Goal: Obtain resource: Download file/media

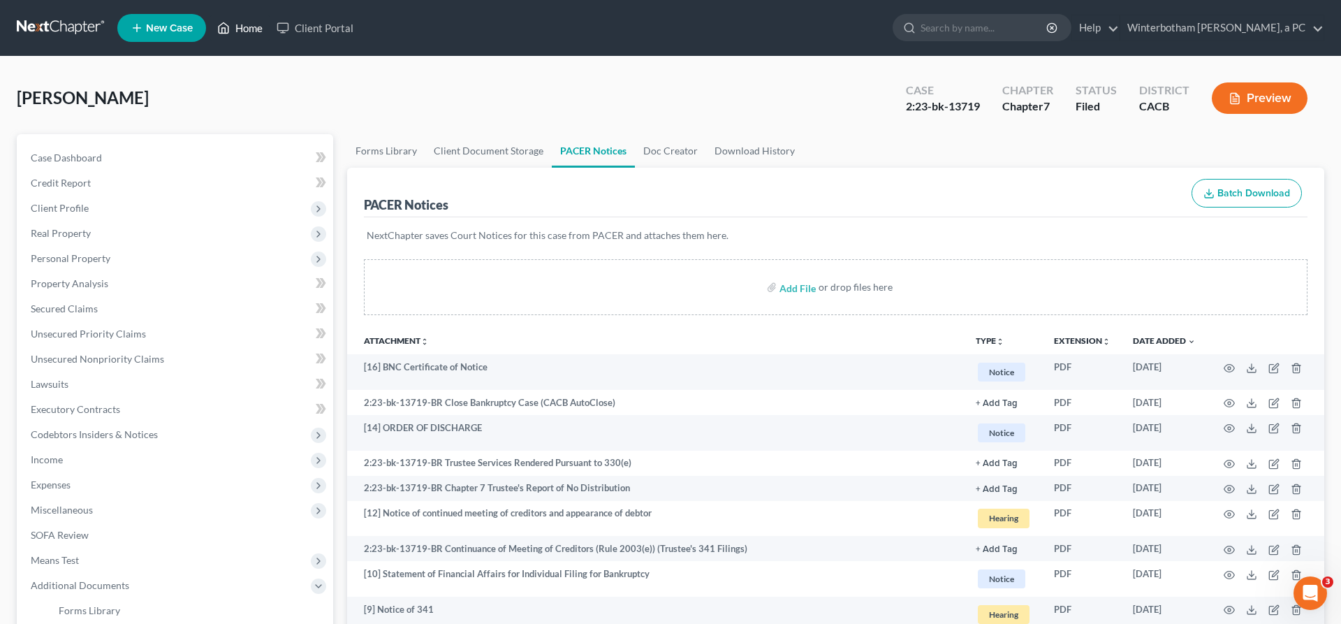
click at [210, 23] on link "Home" at bounding box center [239, 27] width 59 height 25
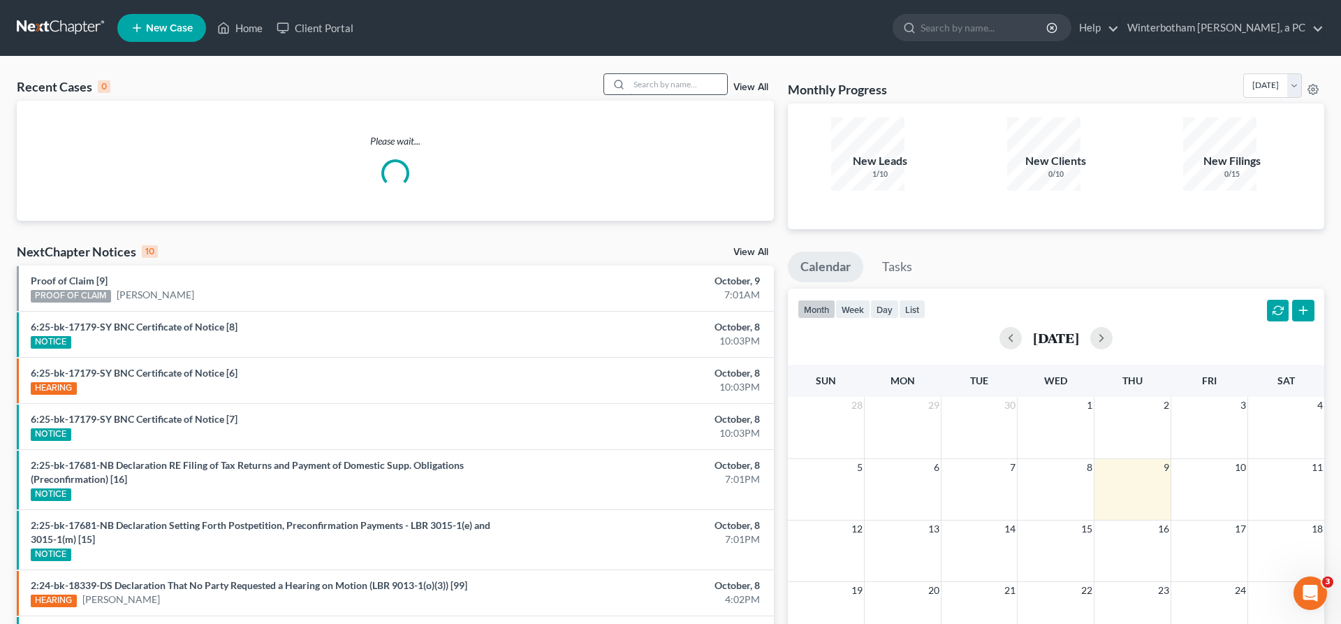
click at [674, 74] on input "search" at bounding box center [678, 84] width 98 height 20
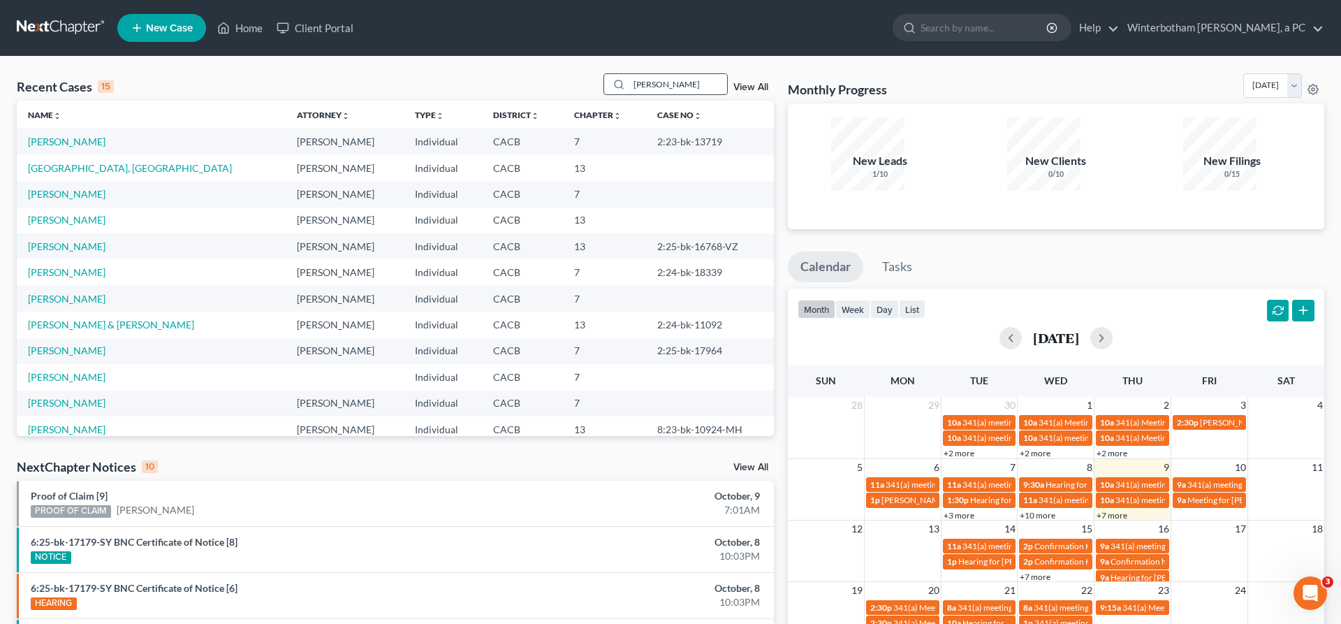
type input "[PERSON_NAME]"
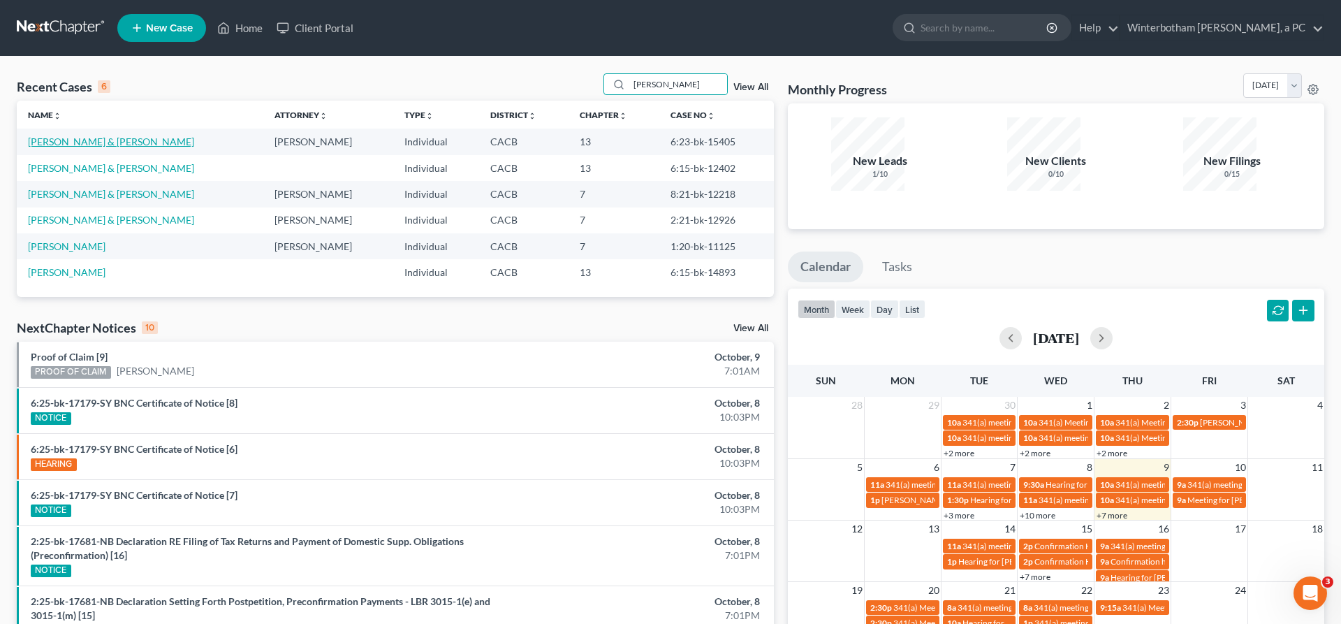
click at [80, 136] on link "[PERSON_NAME] & [PERSON_NAME]" at bounding box center [111, 142] width 166 height 12
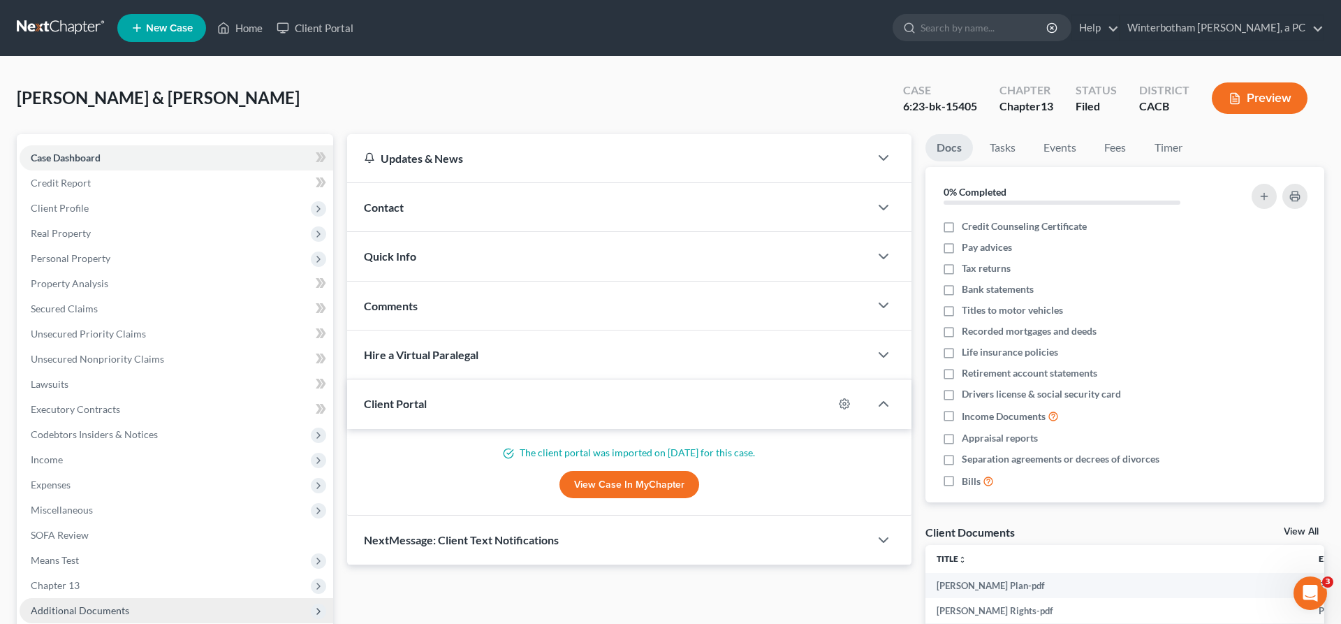
click at [64, 604] on span "Additional Documents" at bounding box center [80, 610] width 98 height 12
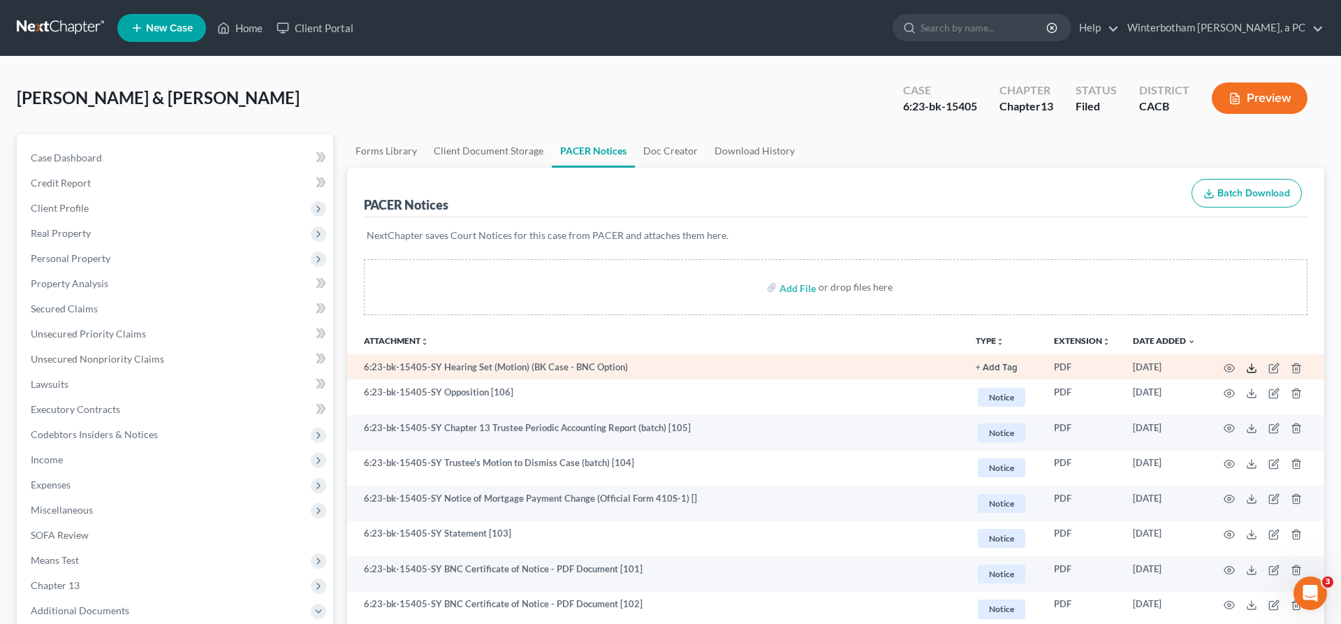
click at [1257, 363] on icon at bounding box center [1251, 368] width 11 height 11
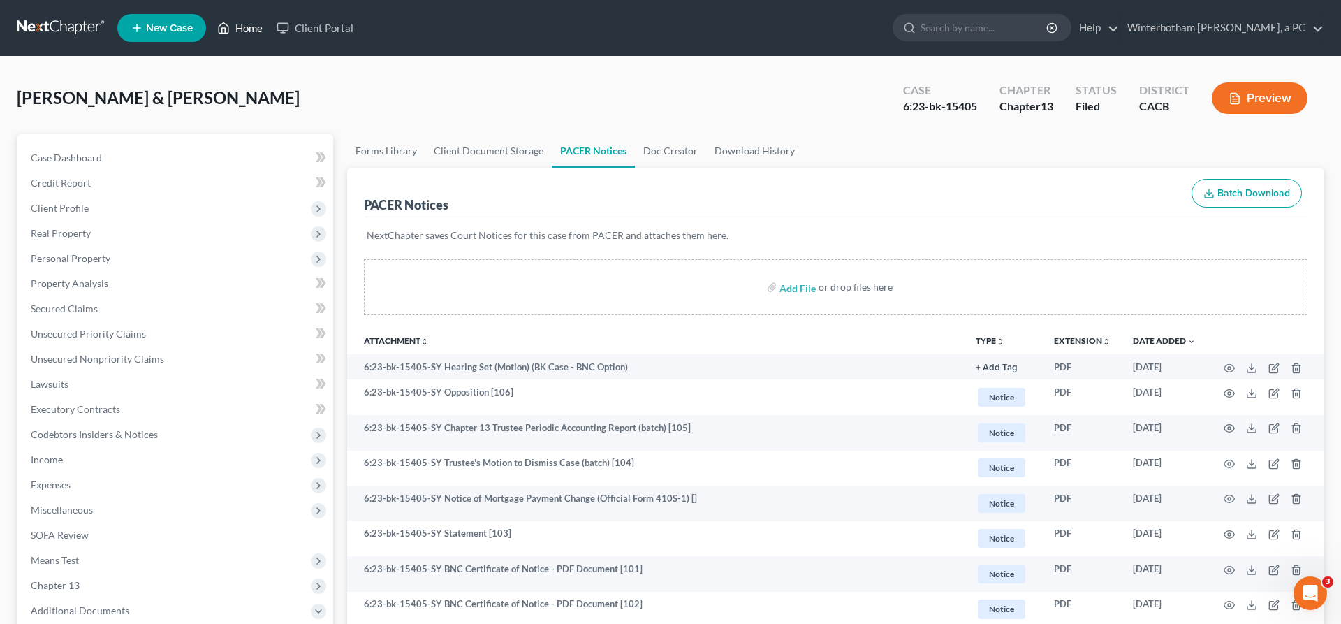
click at [210, 24] on link "Home" at bounding box center [239, 27] width 59 height 25
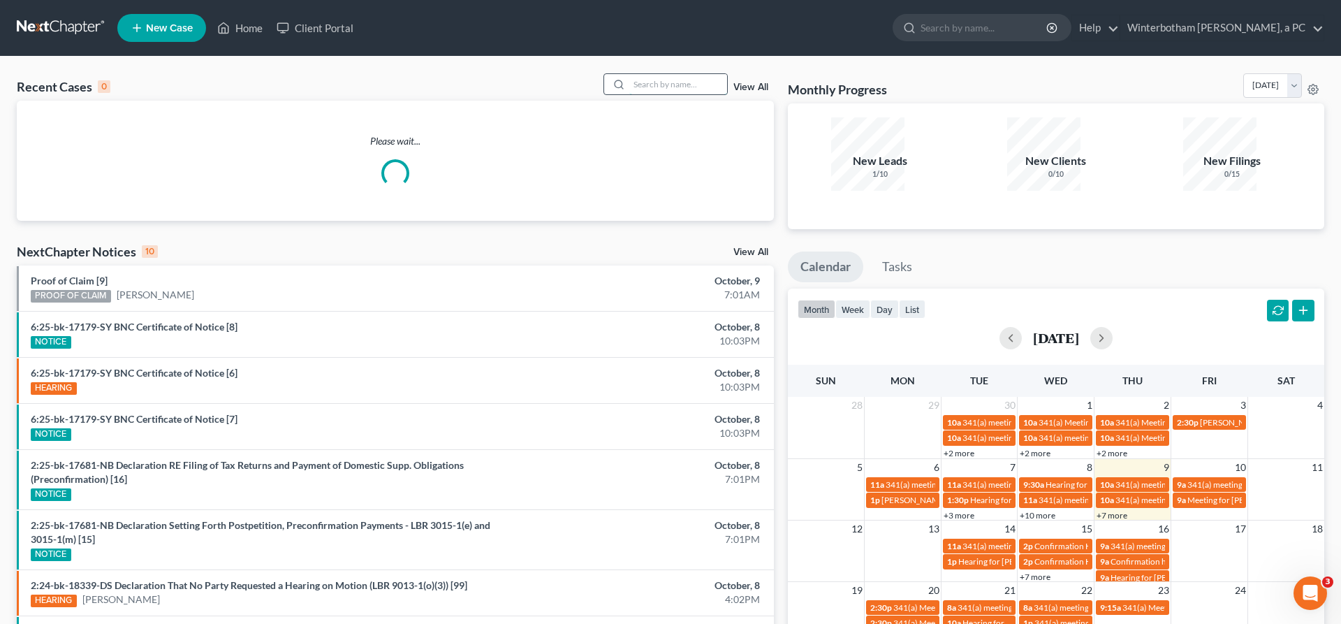
click at [687, 74] on input "search" at bounding box center [678, 84] width 98 height 20
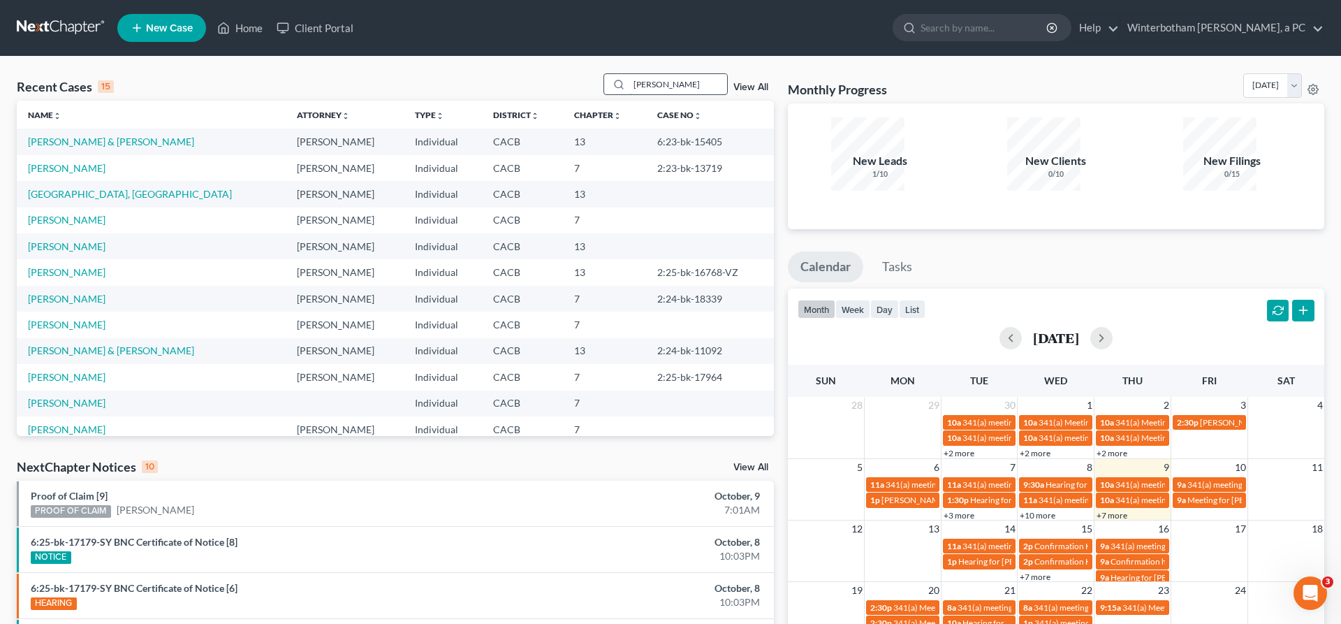
type input "[PERSON_NAME]"
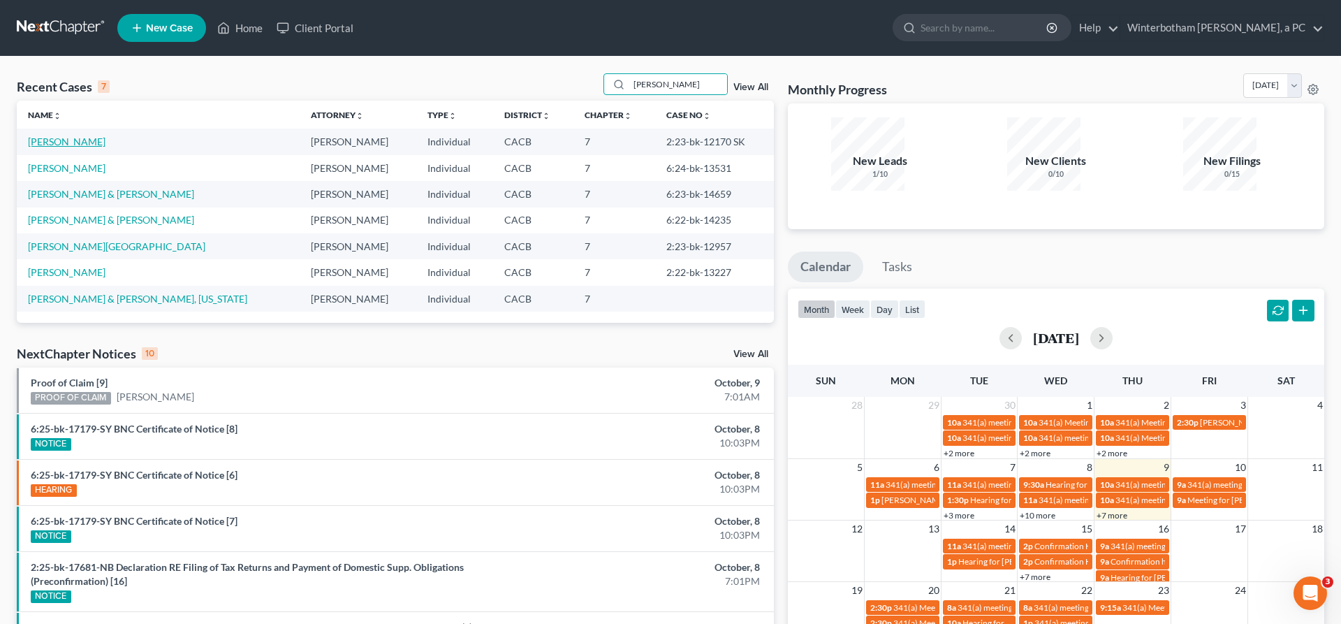
click at [47, 136] on link "[PERSON_NAME]" at bounding box center [67, 142] width 78 height 12
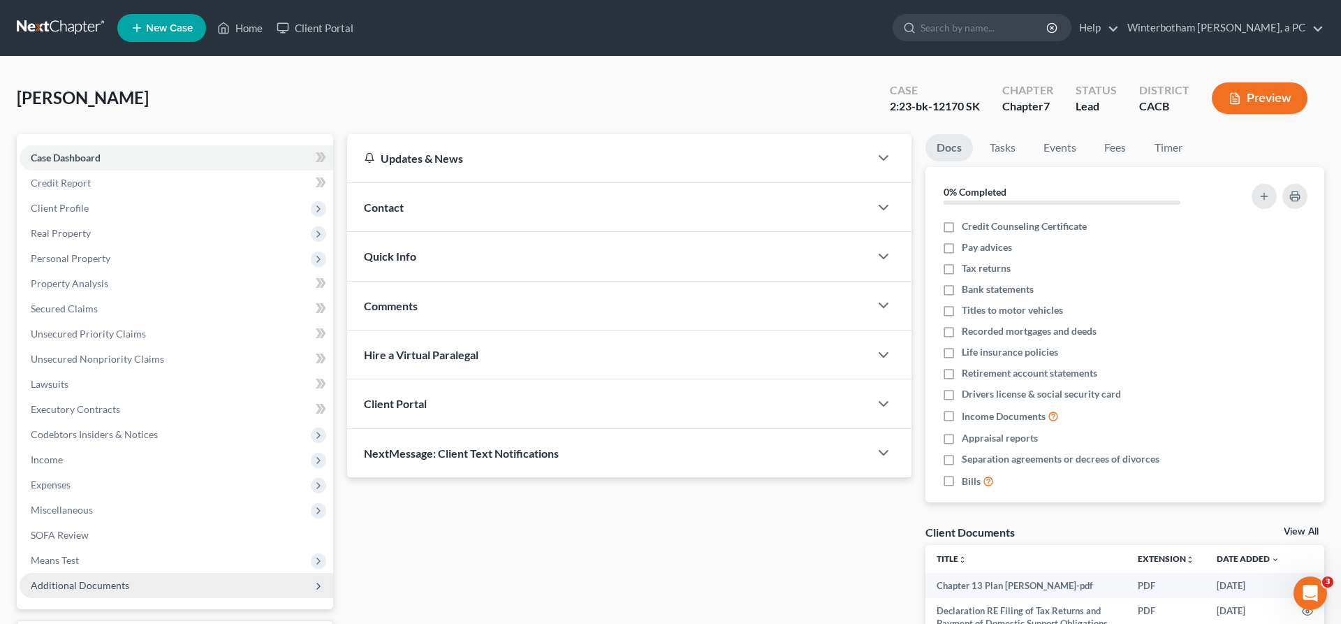
click at [85, 573] on span "Additional Documents" at bounding box center [177, 585] width 314 height 25
